Goal: Task Accomplishment & Management: Use online tool/utility

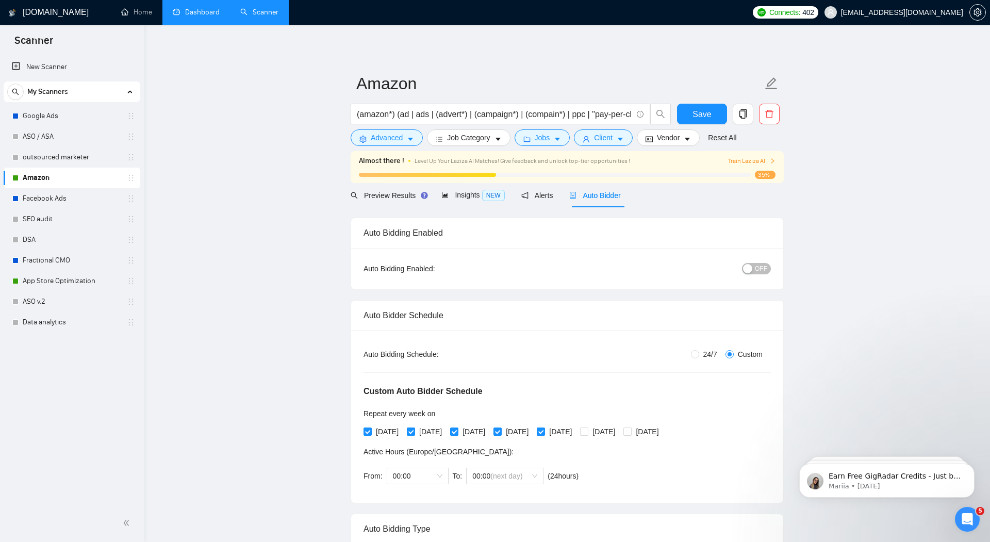
click at [213, 13] on link "Dashboard" at bounding box center [196, 12] width 47 height 9
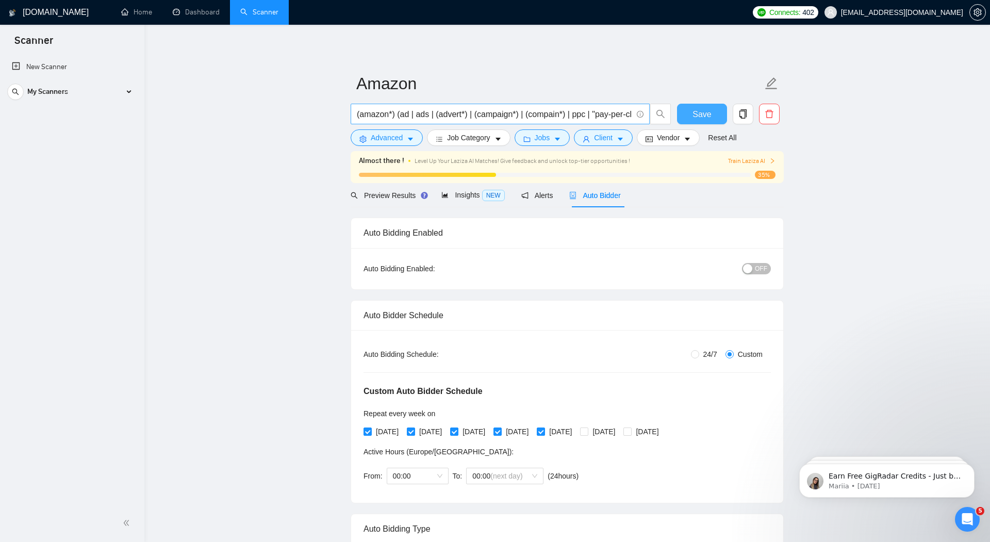
drag, startPoint x: 688, startPoint y: 112, endPoint x: 367, endPoint y: 107, distance: 320.9
click at [688, 112] on button "Save" at bounding box center [702, 114] width 50 height 21
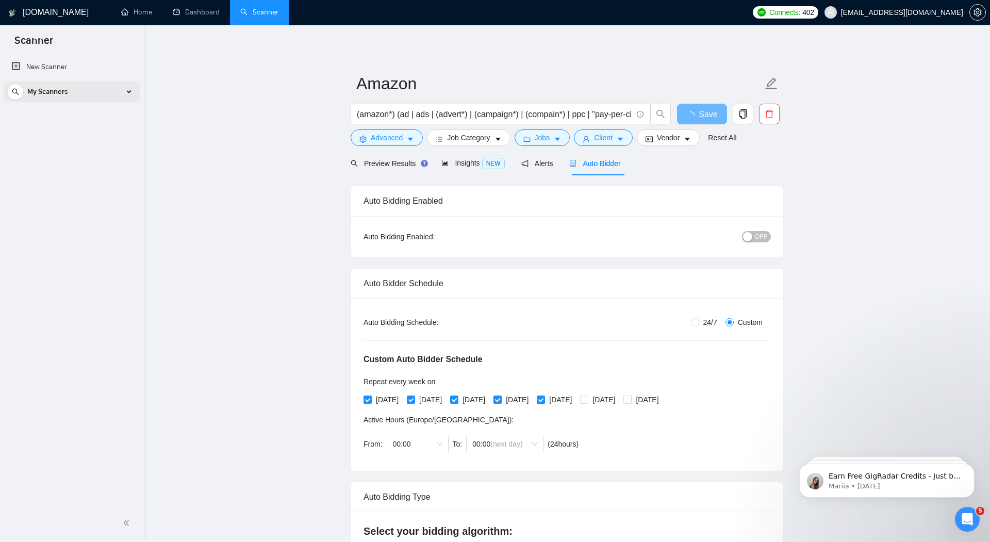
click at [72, 93] on div "My Scanners" at bounding box center [71, 92] width 129 height 21
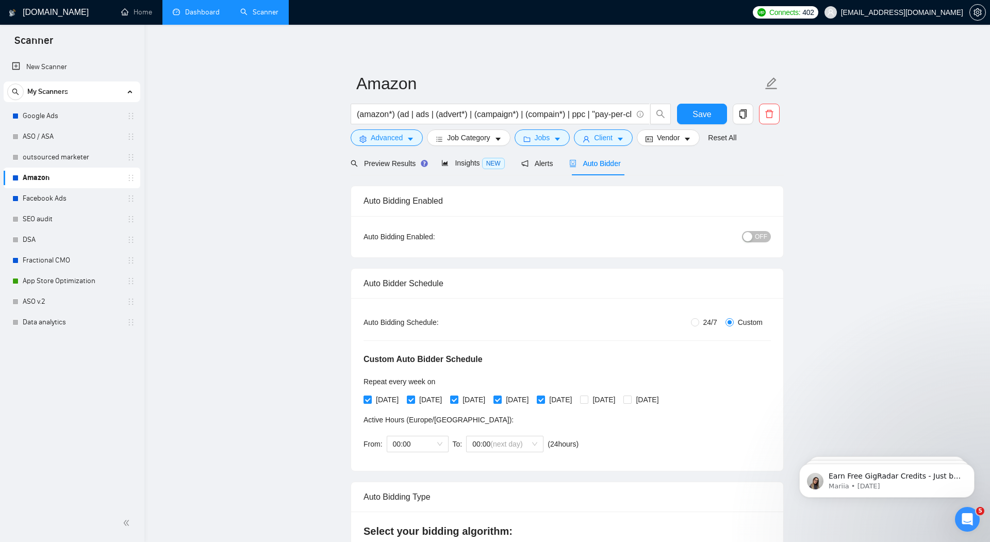
click at [199, 9] on link "Dashboard" at bounding box center [196, 12] width 47 height 9
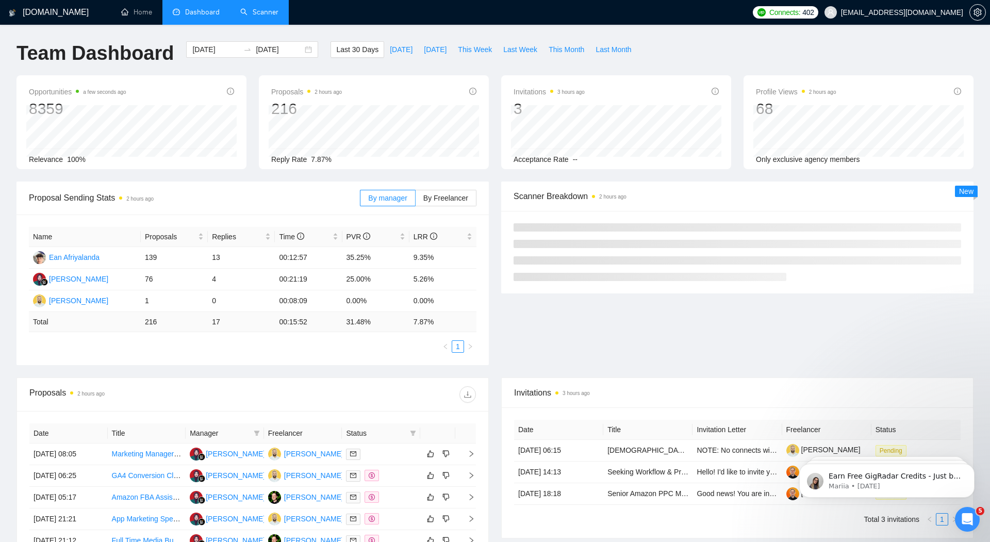
click at [254, 17] on link "Scanner" at bounding box center [259, 12] width 38 height 9
